Goal: Information Seeking & Learning: Learn about a topic

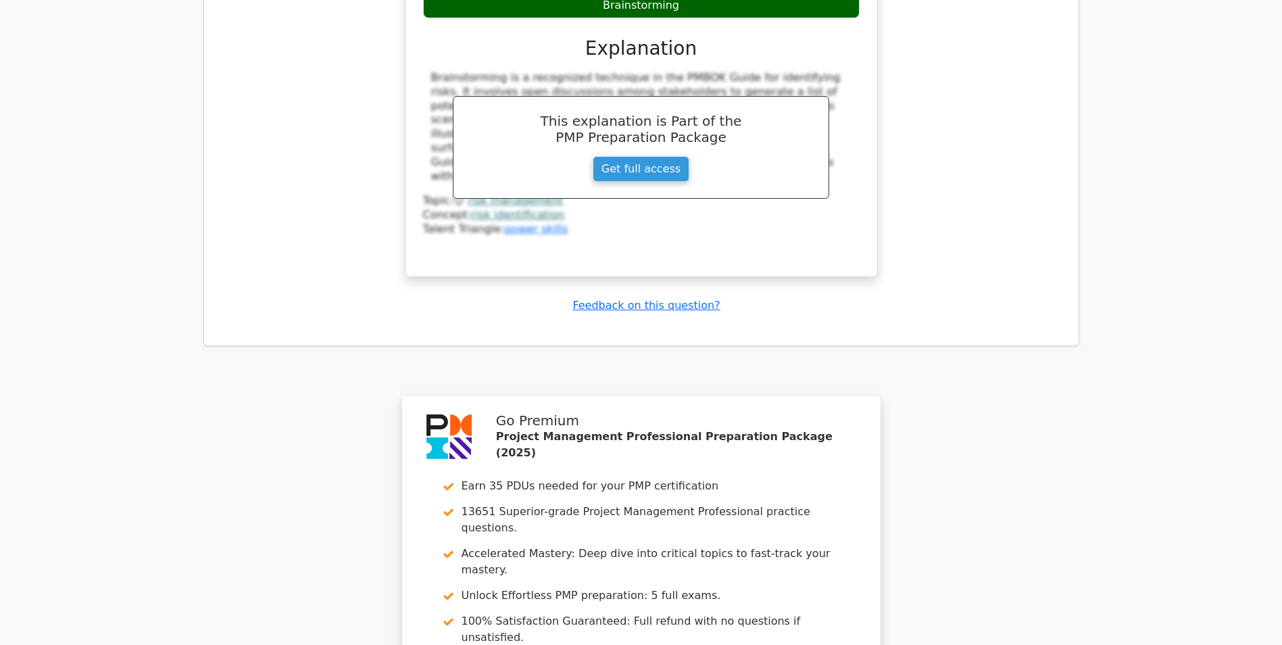
scroll to position [3393, 0]
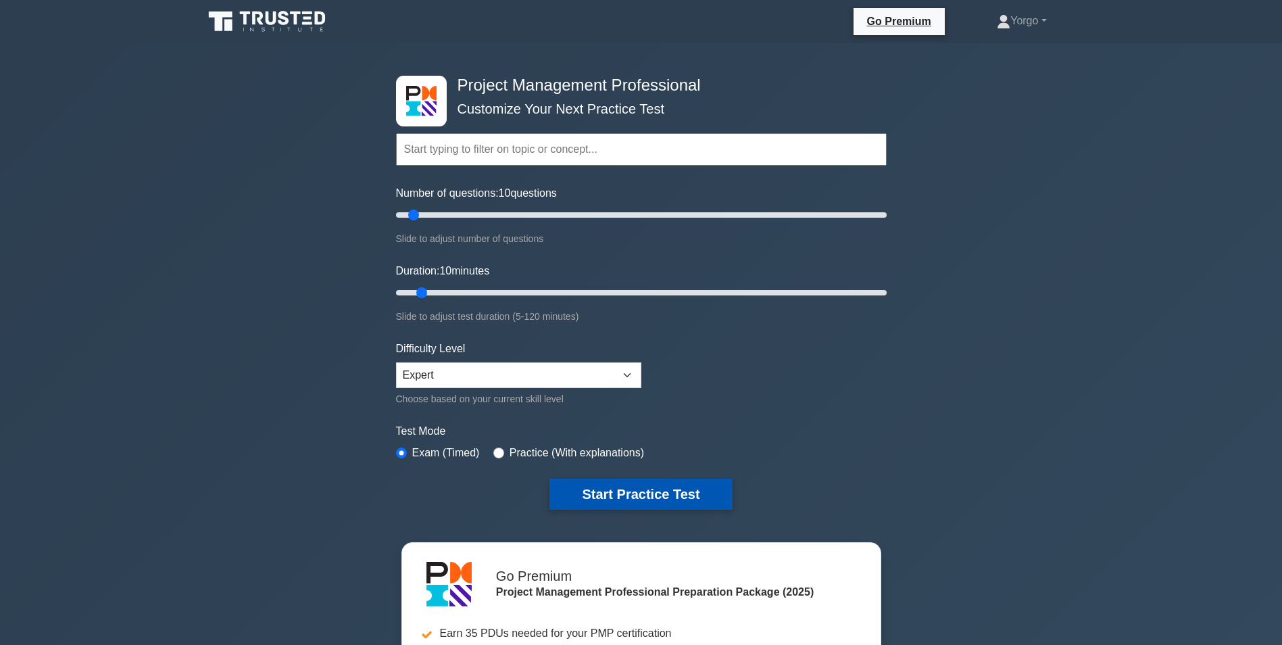
click at [681, 499] on button "Start Practice Test" at bounding box center [640, 494] width 182 height 31
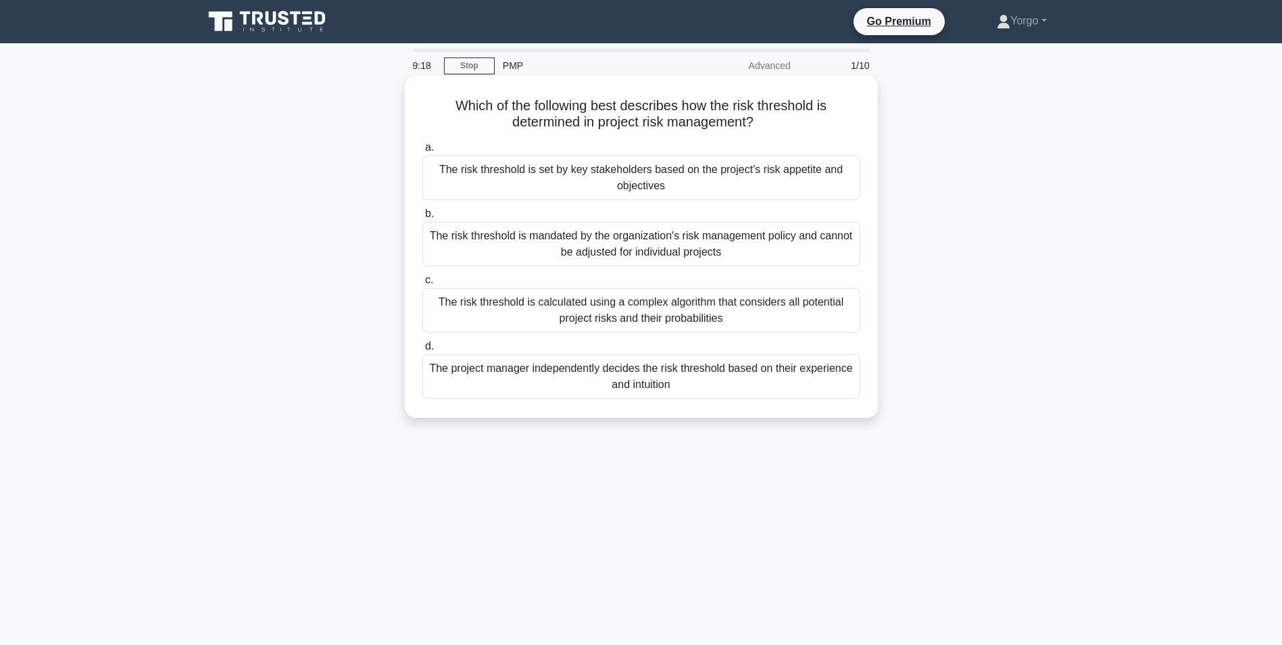
click at [671, 312] on div "The risk threshold is calculated using a complex algorithm that considers all p…" at bounding box center [641, 310] width 438 height 45
click at [422, 285] on input "c. The risk threshold is calculated using a complex algorithm that considers al…" at bounding box center [422, 280] width 0 height 9
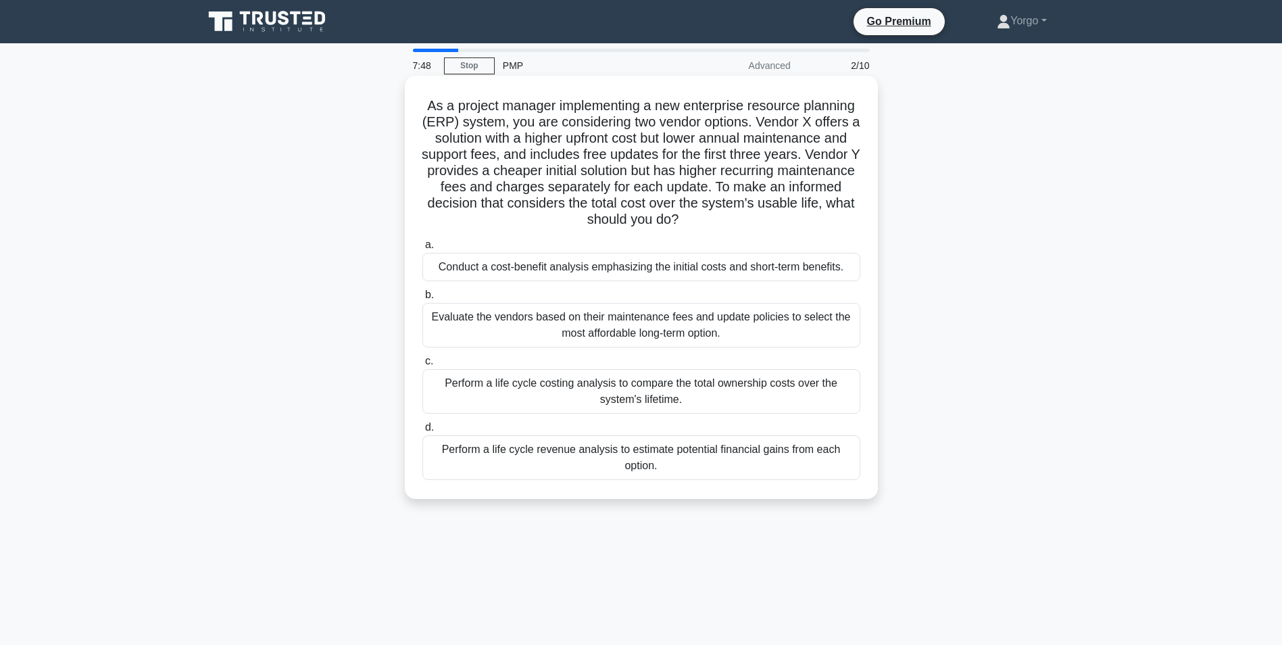
click at [511, 381] on div "Perform a life cycle costing analysis to compare the total ownership costs over…" at bounding box center [641, 391] width 438 height 45
click at [422, 366] on input "c. Perform a life cycle costing analysis to compare the total ownership costs o…" at bounding box center [422, 361] width 0 height 9
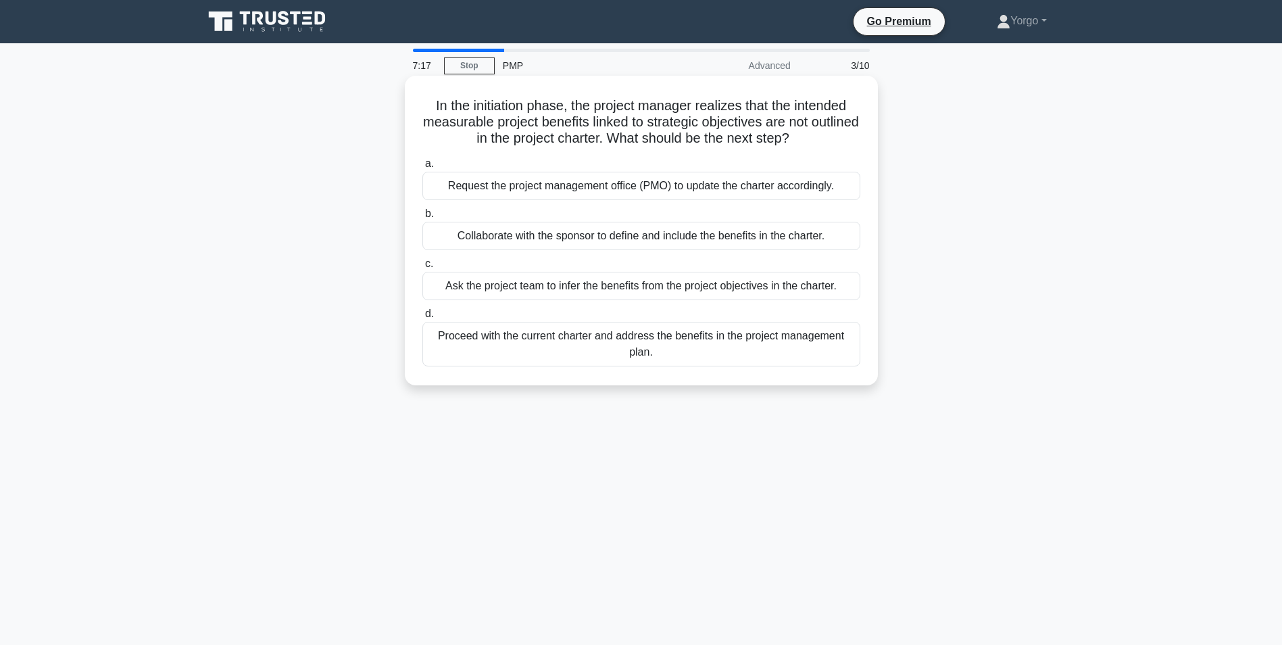
click at [484, 232] on div "Collaborate with the sponsor to define and include the benefits in the charter." at bounding box center [641, 236] width 438 height 28
click at [422, 218] on input "b. Collaborate with the sponsor to define and include the benefits in the chart…" at bounding box center [422, 214] width 0 height 9
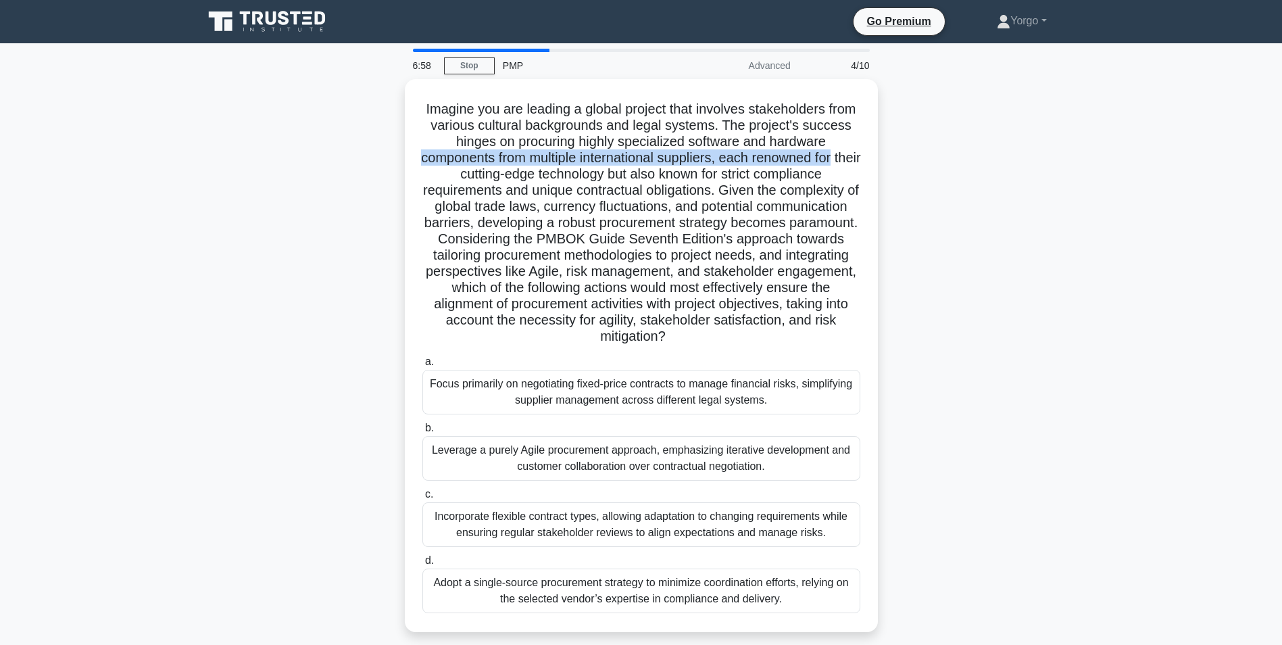
click at [1281, 150] on main "6:58 Stop PMP Advanced 4/10 .spinner_0XTQ{transform-origin:center;animation:spi…" at bounding box center [641, 386] width 1282 height 687
drag, startPoint x: 1281, startPoint y: 150, endPoint x: 1158, endPoint y: 185, distance: 127.7
click at [1158, 185] on main "6:57 Stop PMP Advanced 4/10 .spinner_0XTQ{transform-origin:center;animation:spi…" at bounding box center [641, 386] width 1282 height 687
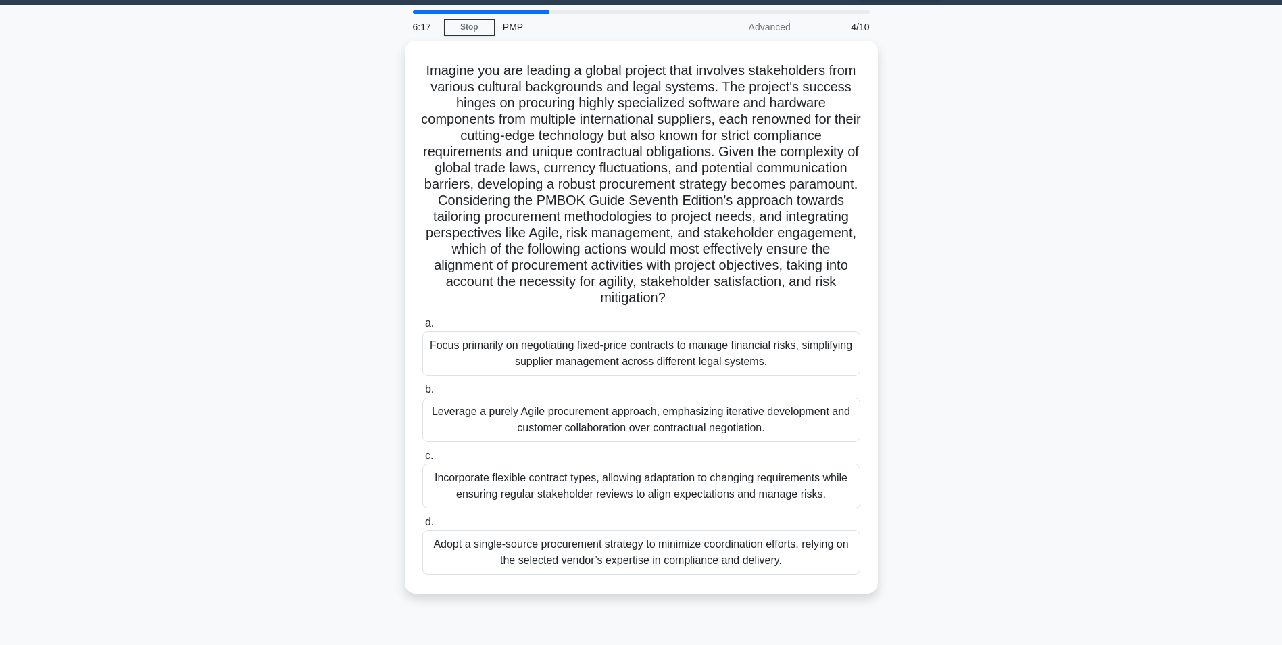
scroll to position [37, 0]
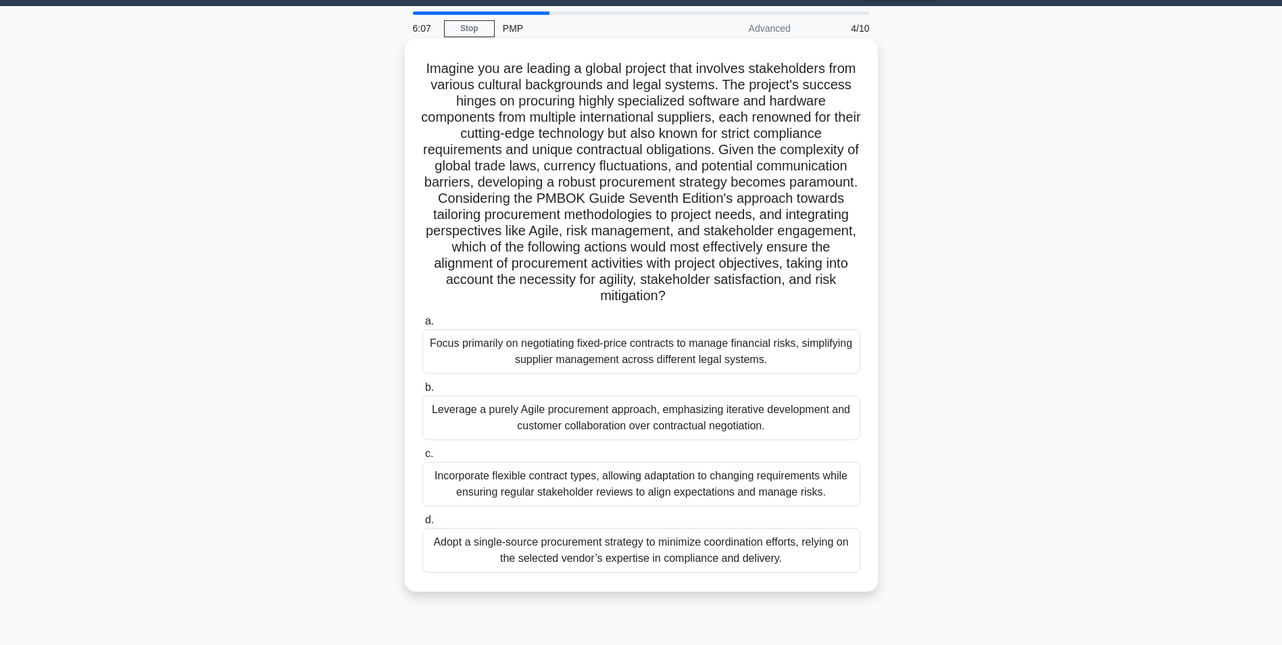
click at [519, 497] on div "Incorporate flexible contract types, allowing adaptation to changing requiremen…" at bounding box center [641, 484] width 438 height 45
click at [422, 458] on input "c. Incorporate flexible contract types, allowing adaptation to changing require…" at bounding box center [422, 453] width 0 height 9
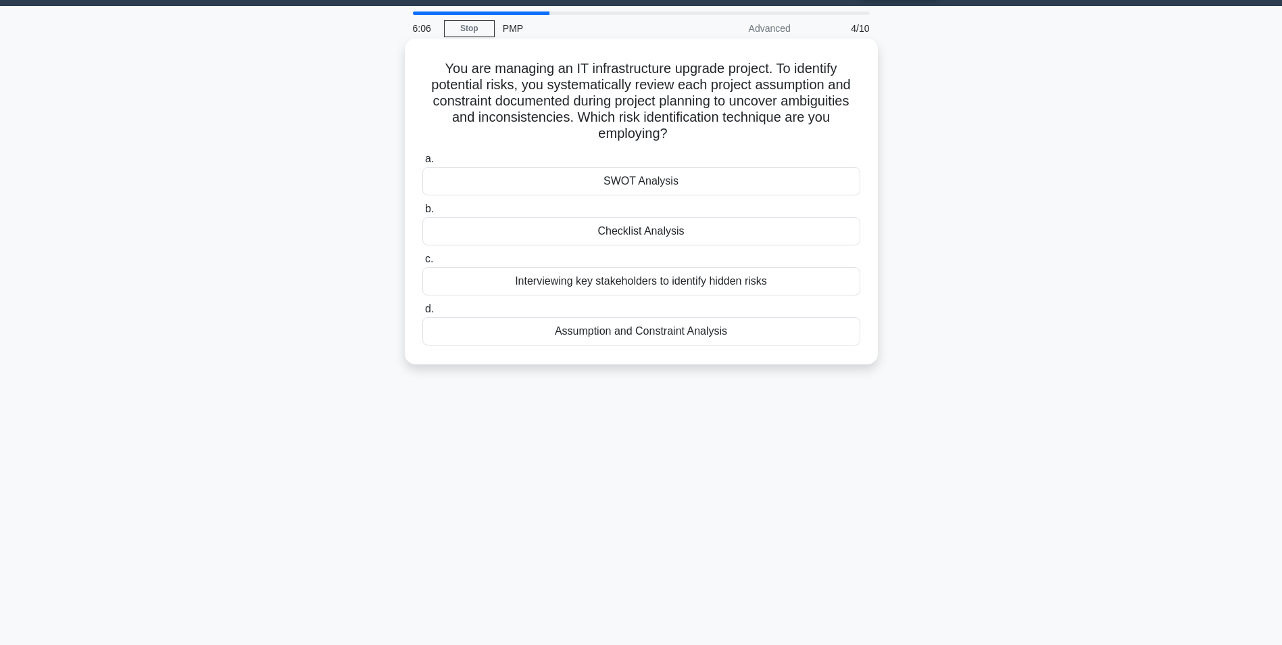
scroll to position [0, 0]
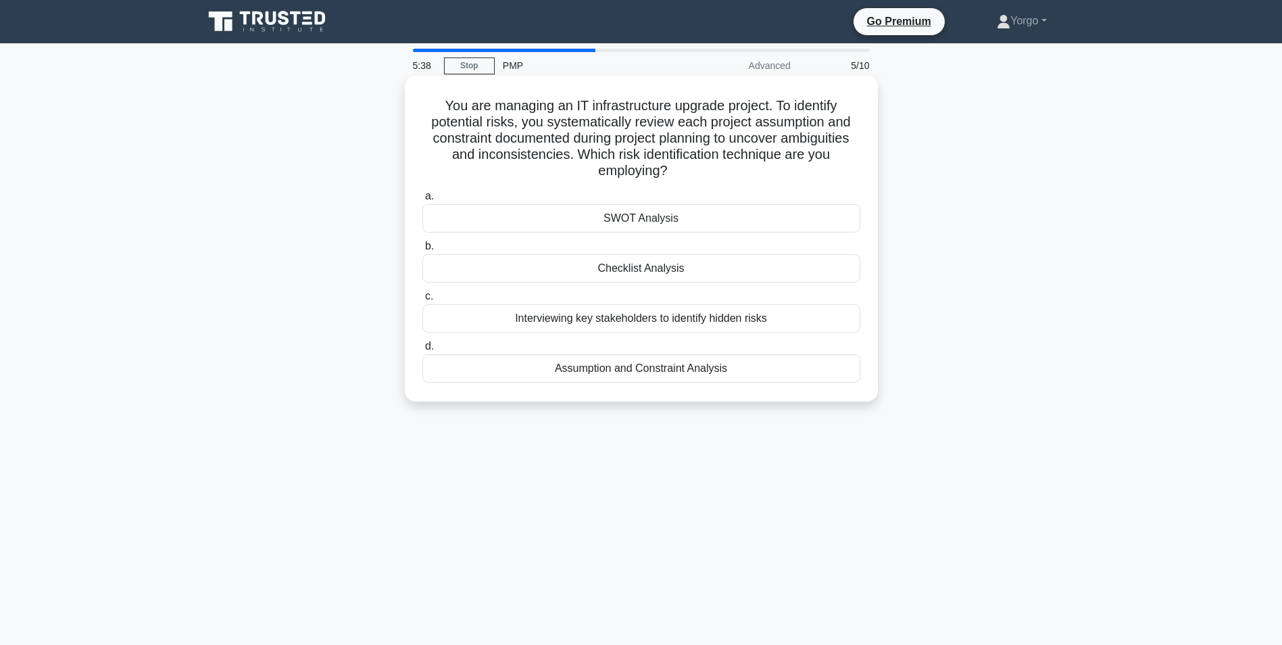
click at [612, 376] on div "Assumption and Constraint Analysis" at bounding box center [641, 368] width 438 height 28
click at [422, 351] on input "d. Assumption and Constraint Analysis" at bounding box center [422, 346] width 0 height 9
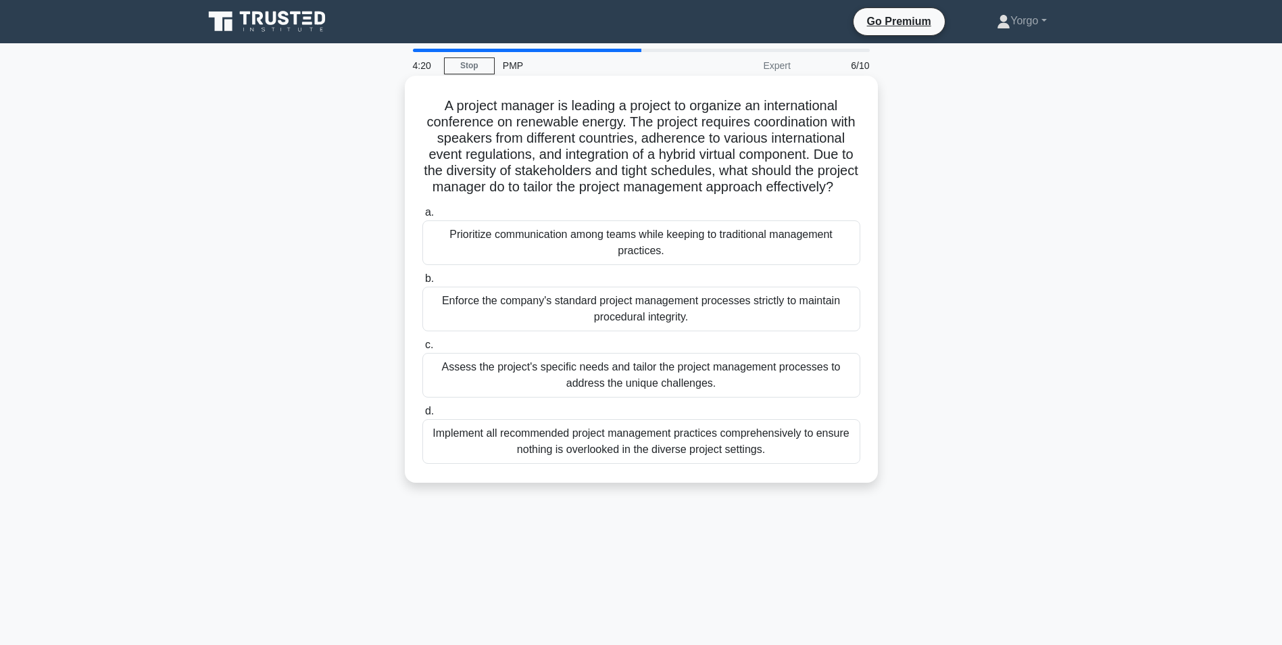
click at [612, 265] on div "Prioritize communication among teams while keeping to traditional management pr…" at bounding box center [641, 242] width 438 height 45
click at [422, 217] on input "a. Prioritize communication among teams while keeping to traditional management…" at bounding box center [422, 212] width 0 height 9
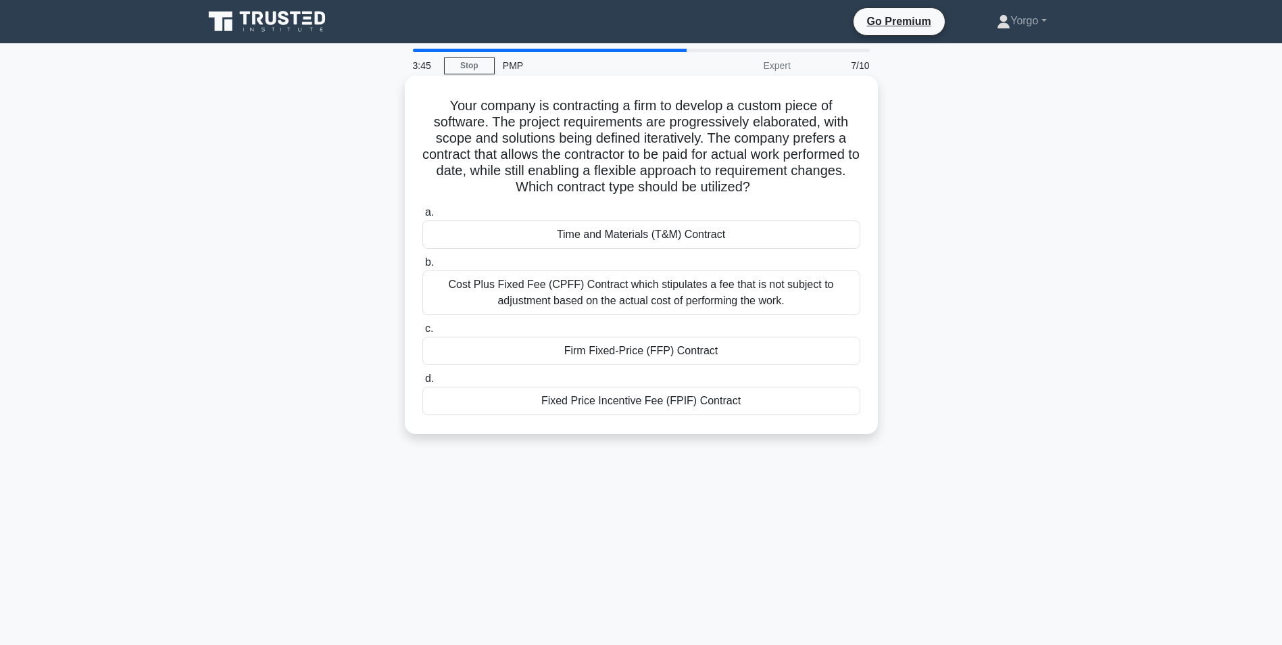
click at [599, 405] on div "Fixed Price Incentive Fee (FPIF) Contract" at bounding box center [641, 401] width 438 height 28
click at [422, 383] on input "d. Fixed Price Incentive Fee (FPIF) Contract" at bounding box center [422, 378] width 0 height 9
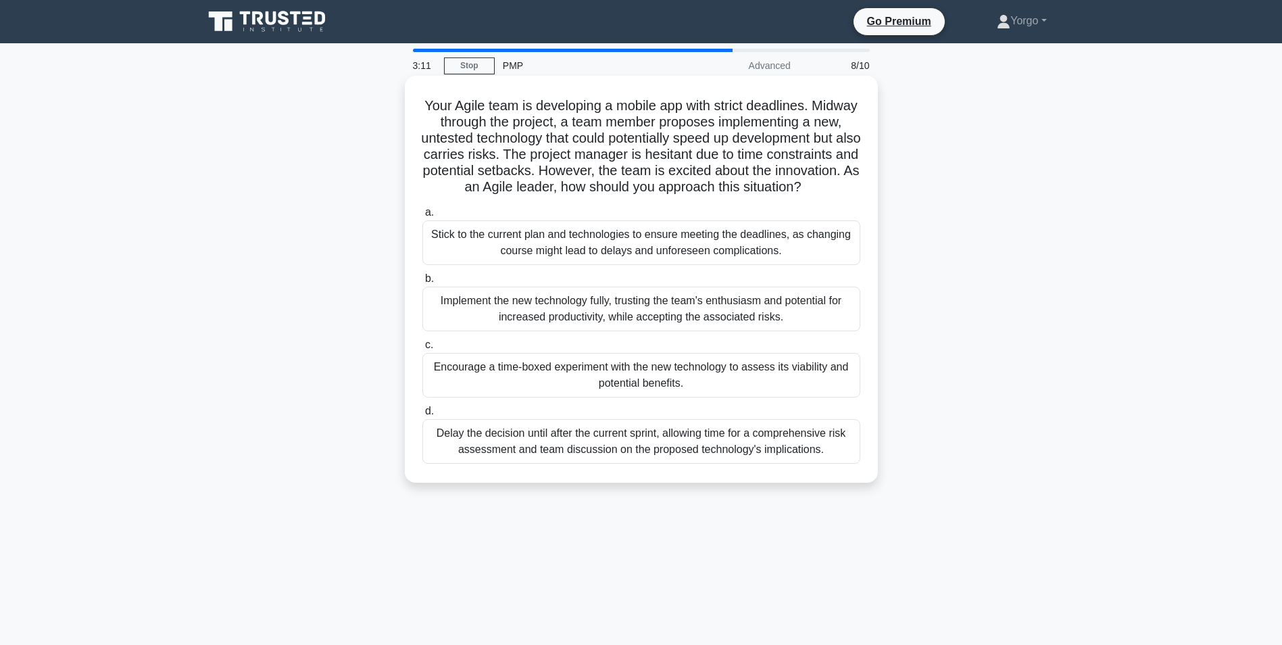
click at [577, 392] on div "Encourage a time-boxed experiment with the new technology to assess its viabili…" at bounding box center [641, 375] width 438 height 45
click at [422, 349] on input "c. Encourage a time-boxed experiment with the new technology to assess its viab…" at bounding box center [422, 345] width 0 height 9
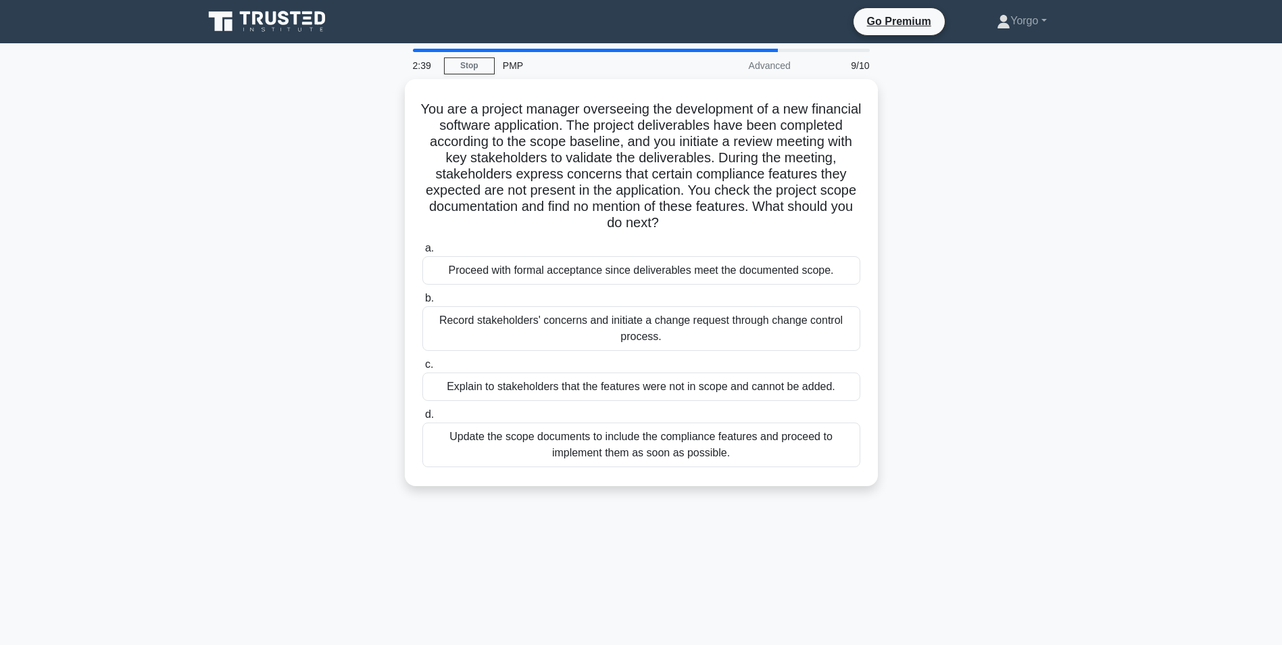
click at [330, 169] on div "You are a project manager overseeing the development of a new financial softwar…" at bounding box center [641, 290] width 892 height 423
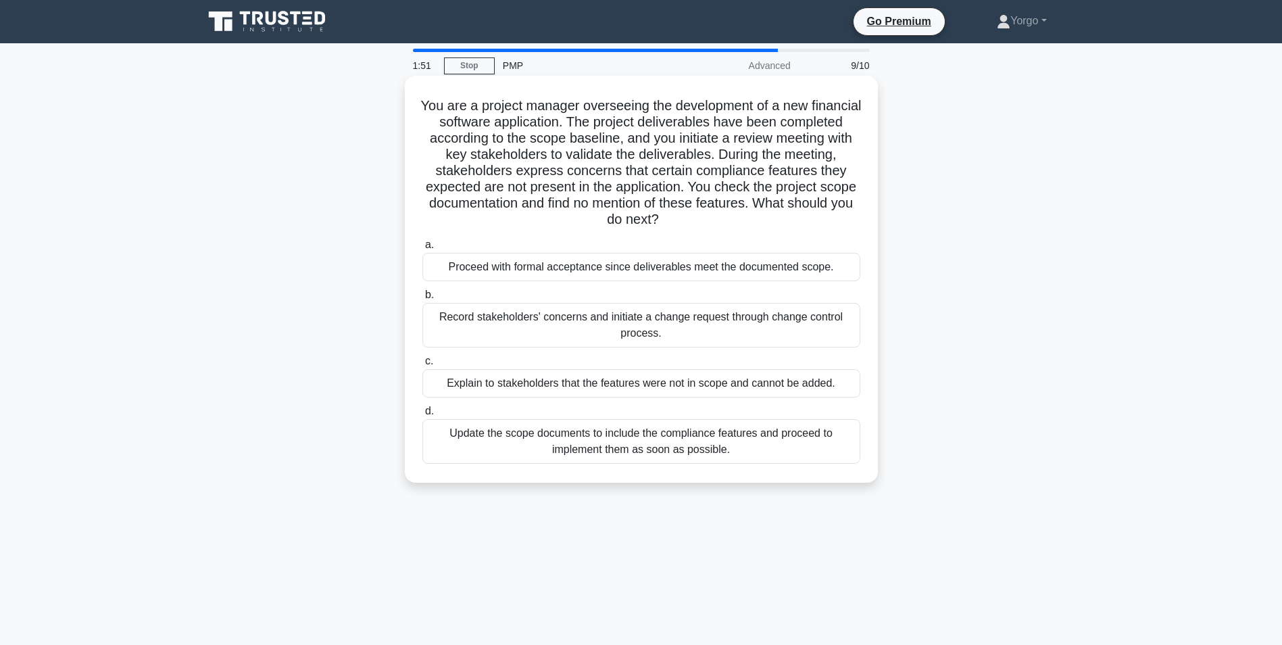
click at [612, 392] on div "Explain to stakeholders that the features were not in scope and cannot be added." at bounding box center [641, 383] width 438 height 28
click at [422, 366] on input "c. Explain to stakeholders that the features were not in scope and cannot be ad…" at bounding box center [422, 361] width 0 height 9
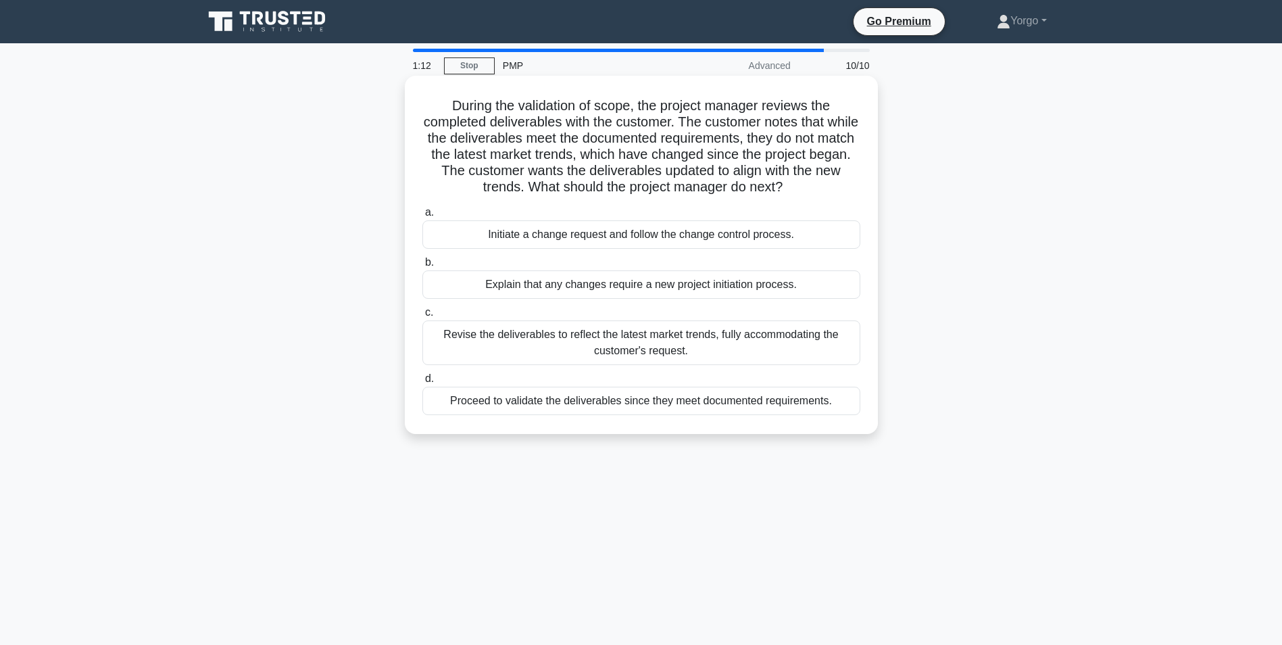
click at [672, 240] on div "Initiate a change request and follow the change control process." at bounding box center [641, 234] width 438 height 28
click at [422, 217] on input "a. Initiate a change request and follow the change control process." at bounding box center [422, 212] width 0 height 9
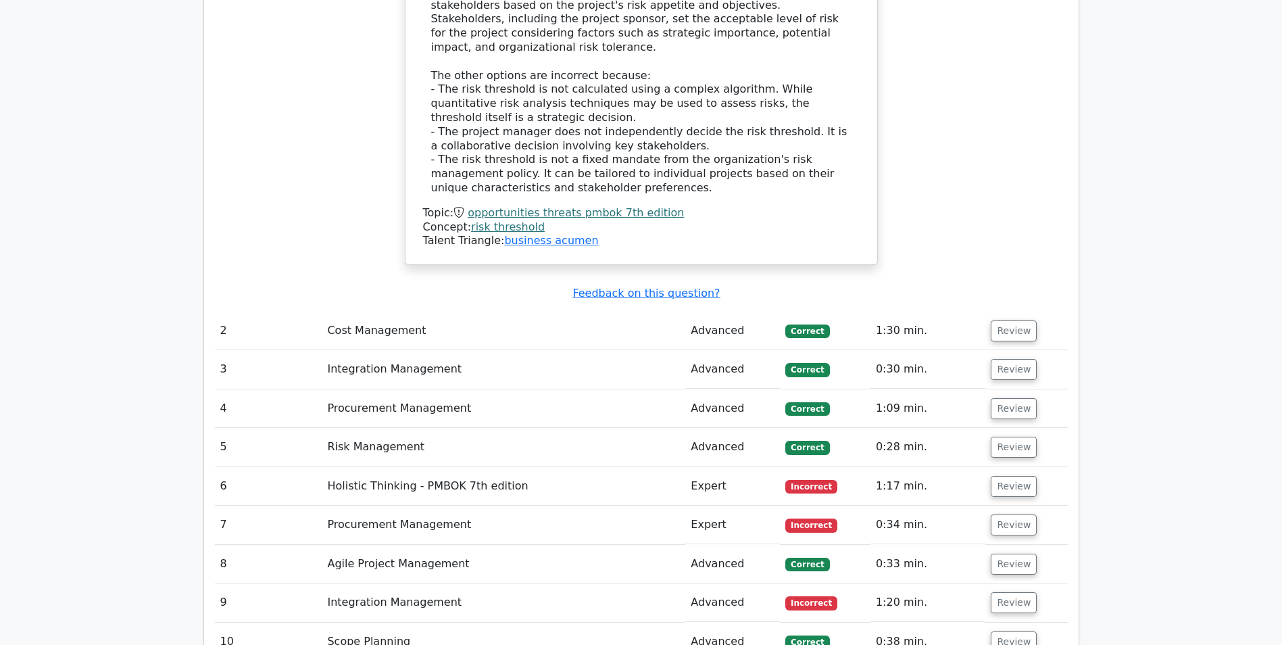
scroll to position [1626, 0]
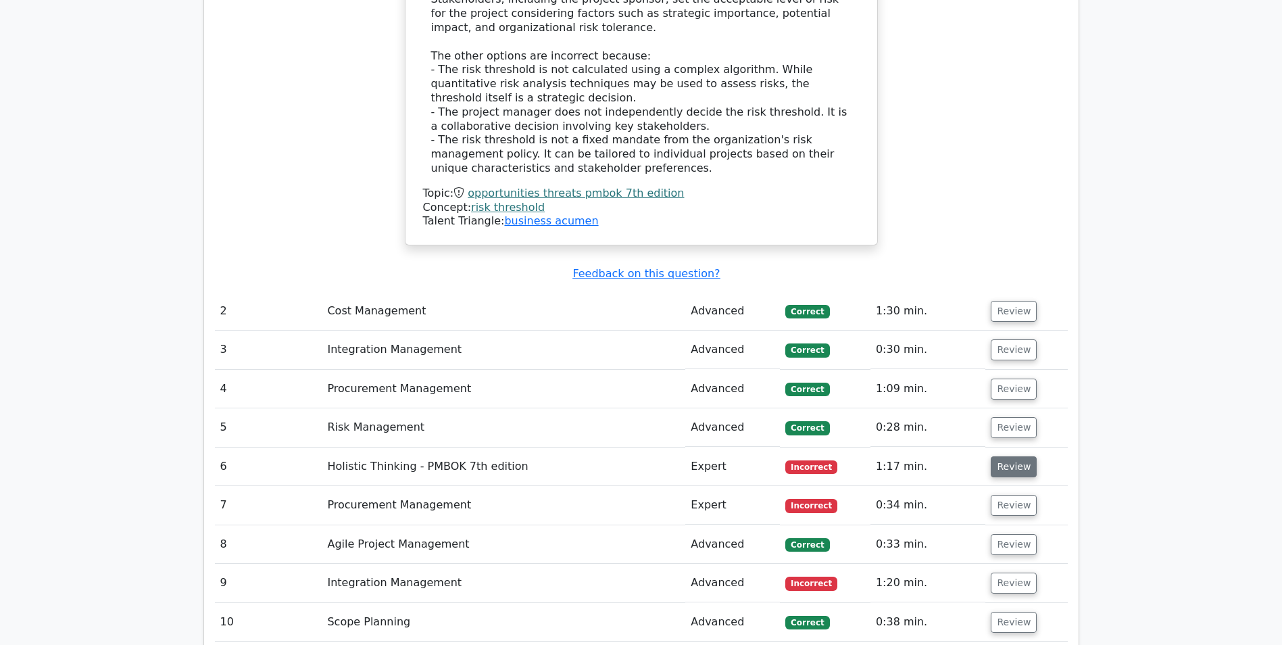
click at [1017, 456] on button "Review" at bounding box center [1014, 466] width 46 height 21
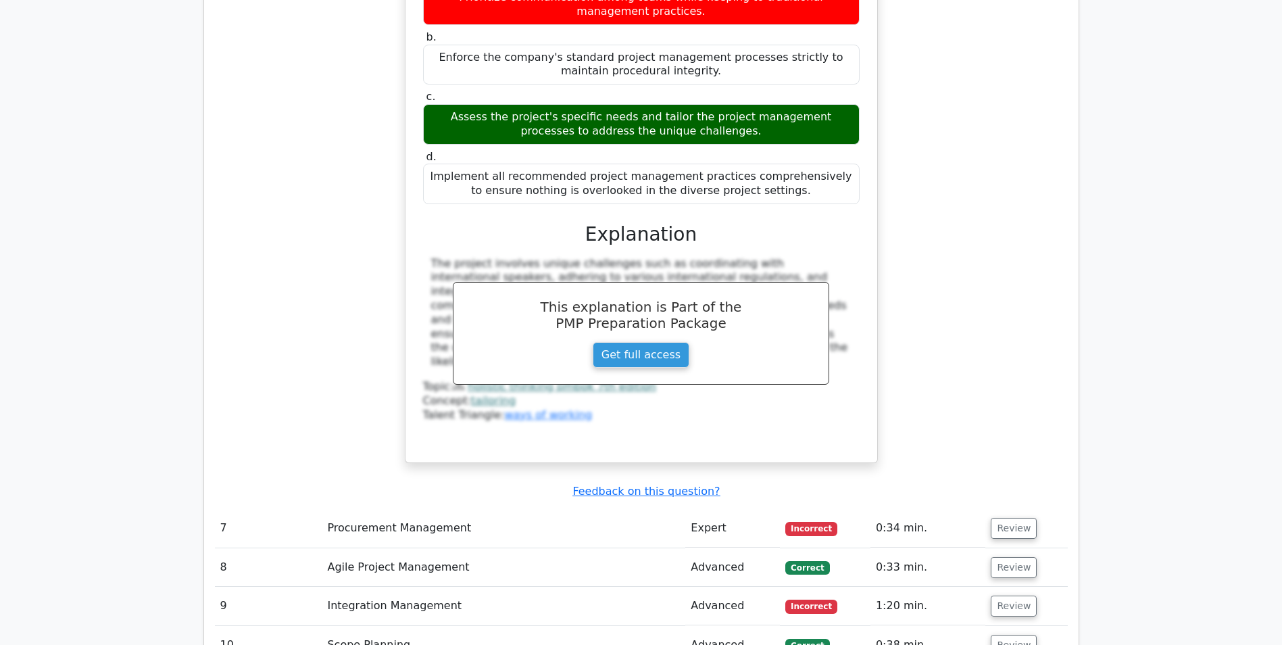
scroll to position [2340, 0]
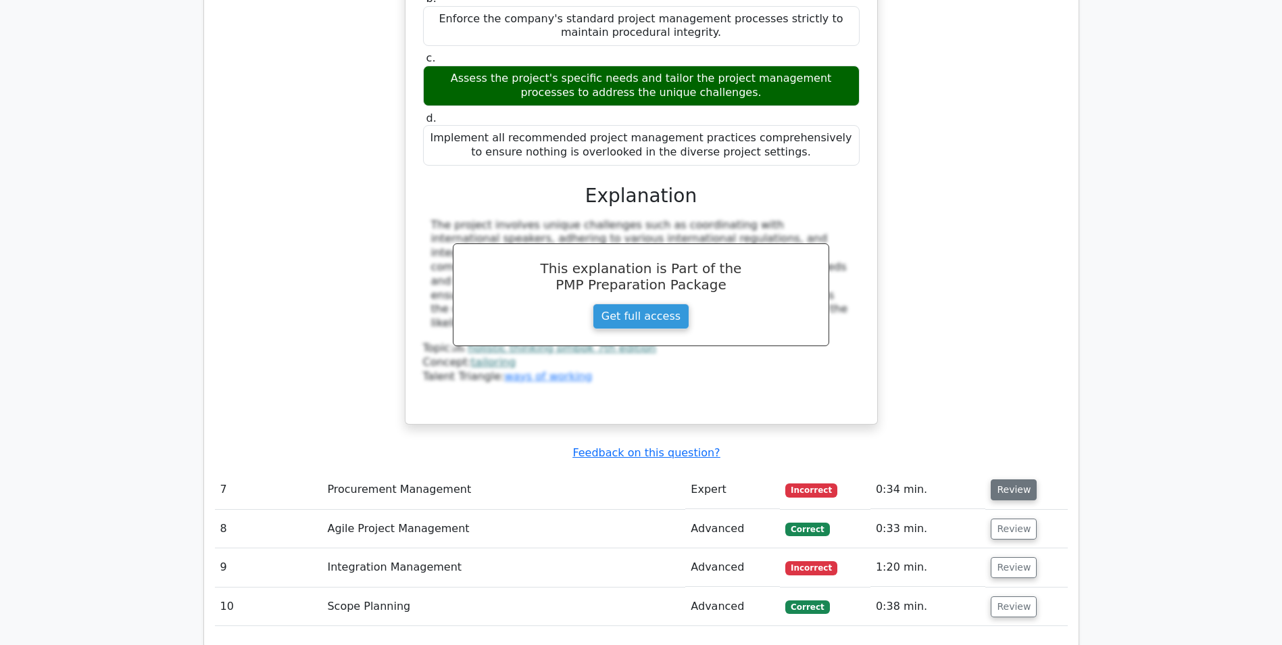
click at [1013, 479] on button "Review" at bounding box center [1014, 489] width 46 height 21
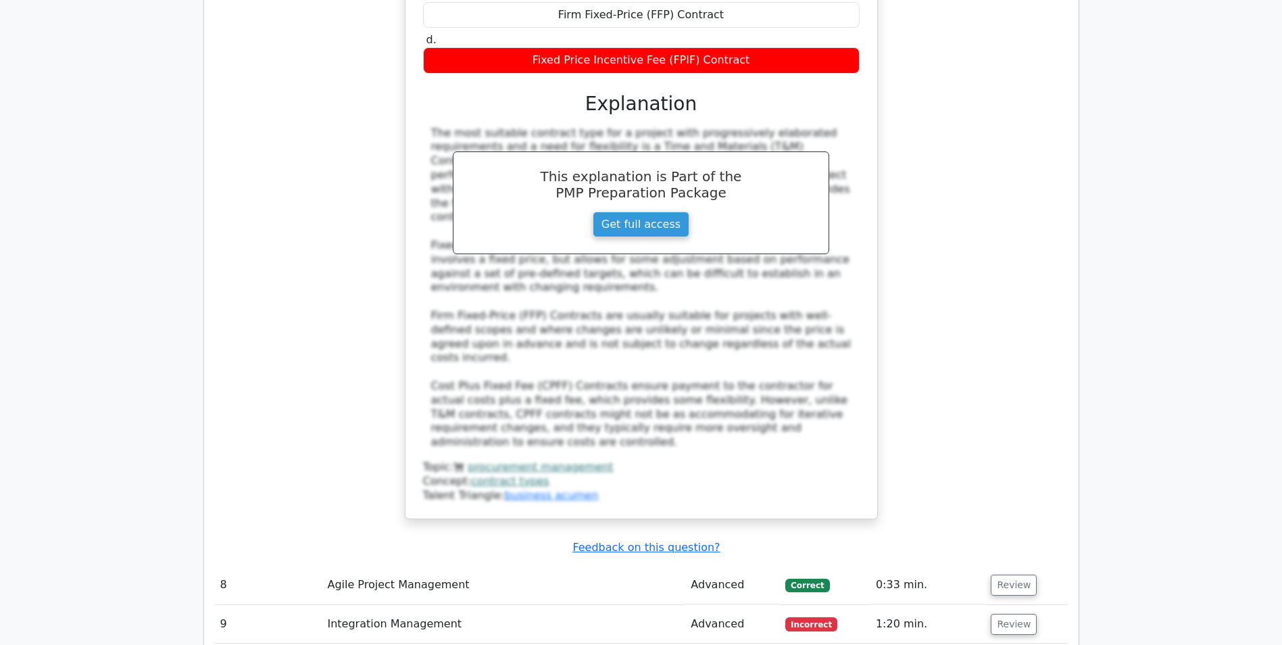
scroll to position [3267, 0]
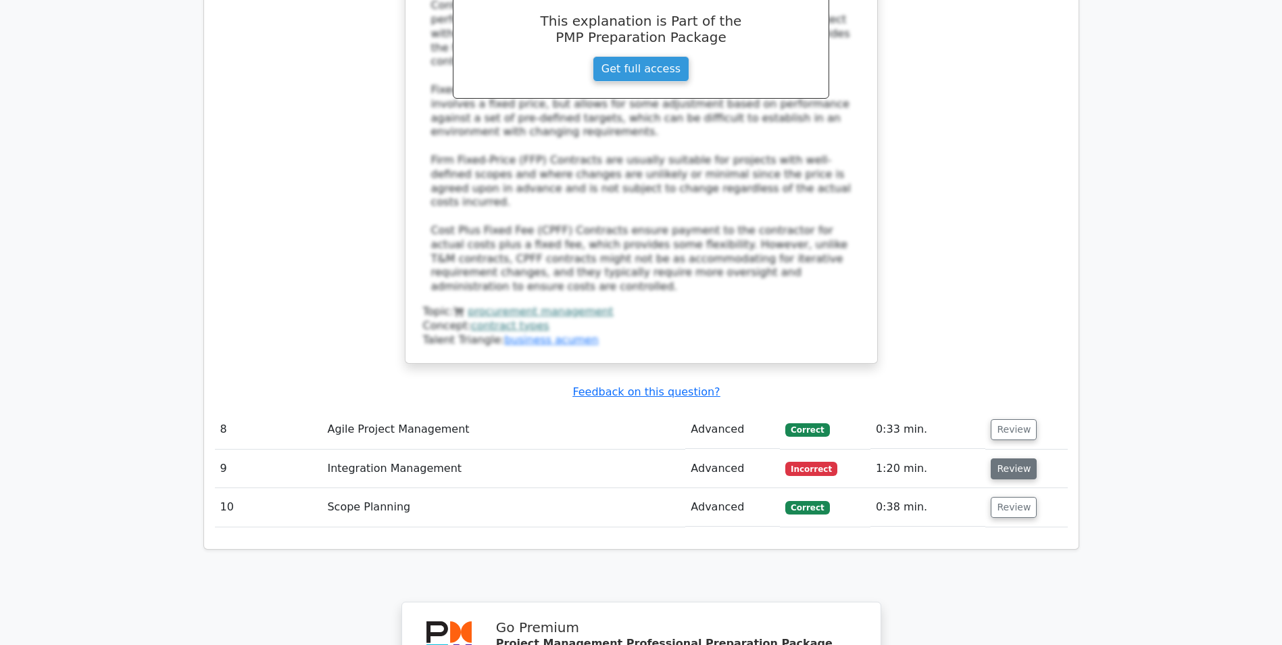
click at [1006, 458] on button "Review" at bounding box center [1014, 468] width 46 height 21
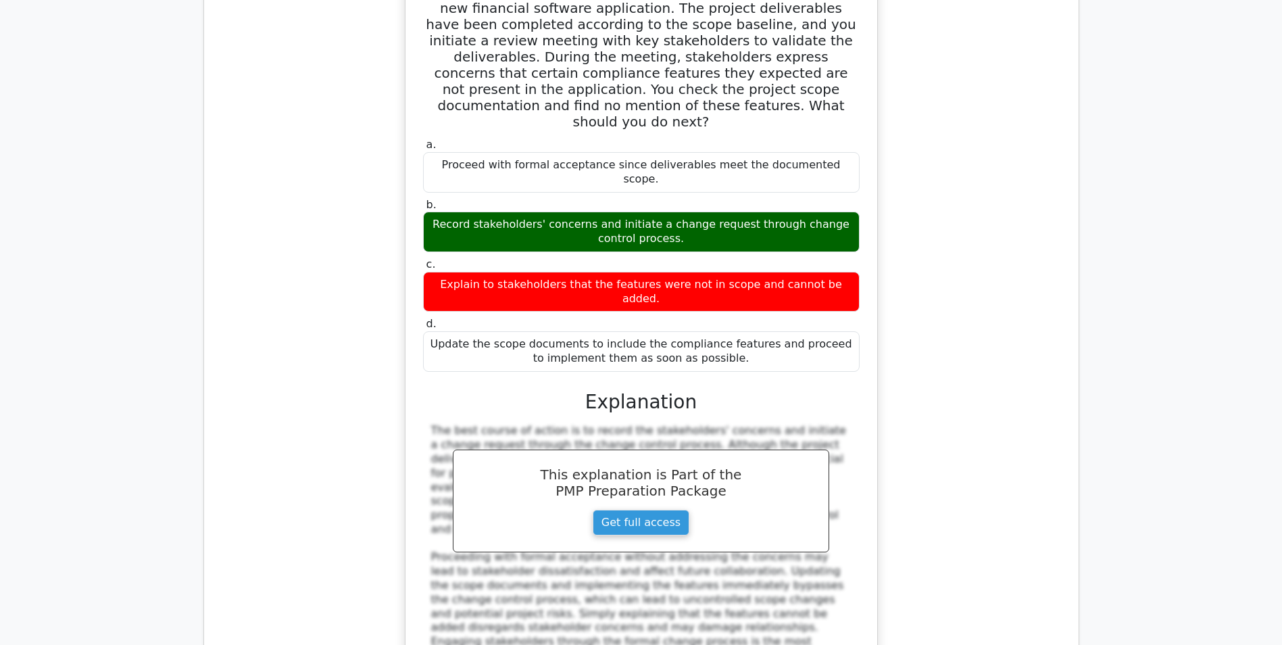
scroll to position [3802, 0]
